Goal: Find specific page/section: Find specific page/section

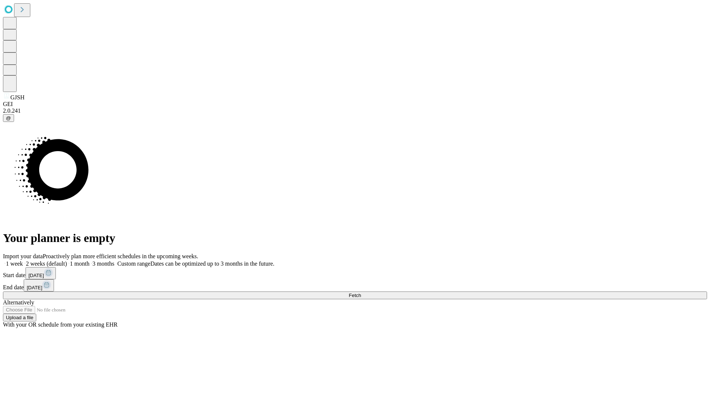
click at [361, 293] on span "Fetch" at bounding box center [355, 296] width 12 height 6
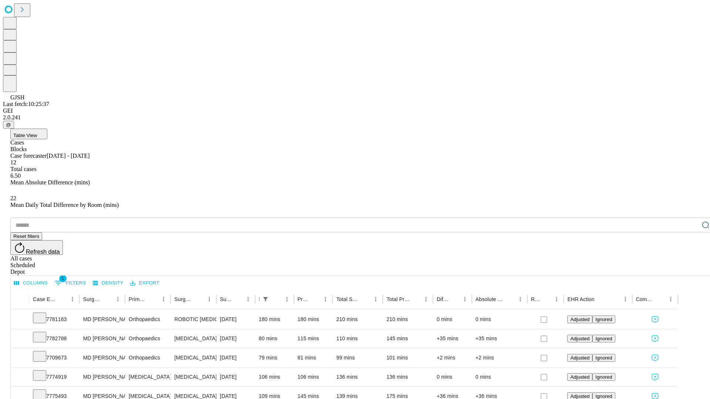
click at [691, 269] on div "Depot" at bounding box center [362, 272] width 704 height 7
